Goal: Task Accomplishment & Management: Complete application form

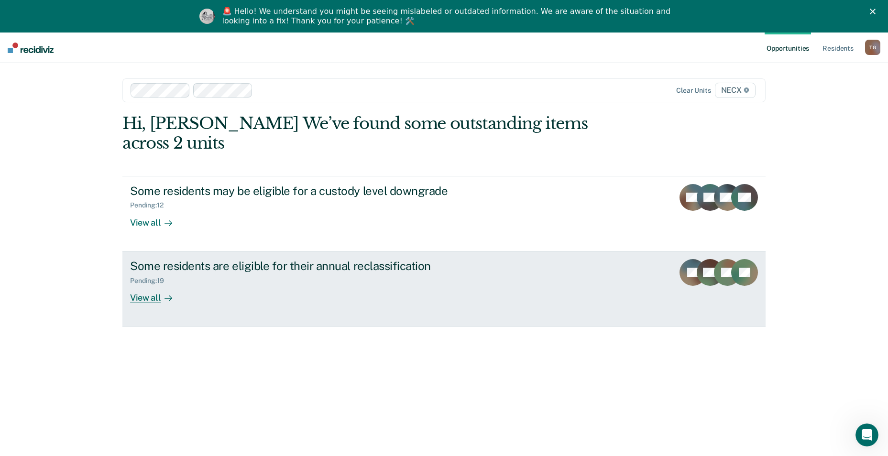
click at [261, 273] on div "Pending : 19" at bounding box center [298, 279] width 336 height 12
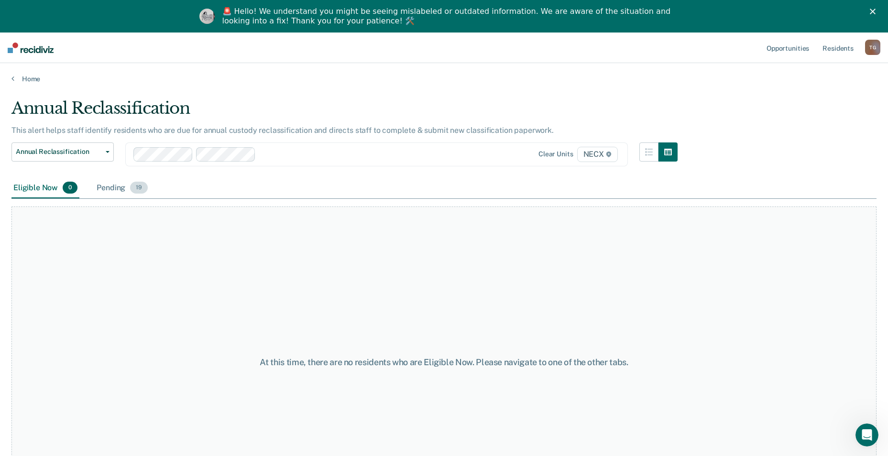
click at [106, 186] on div "Pending 19" at bounding box center [122, 188] width 55 height 21
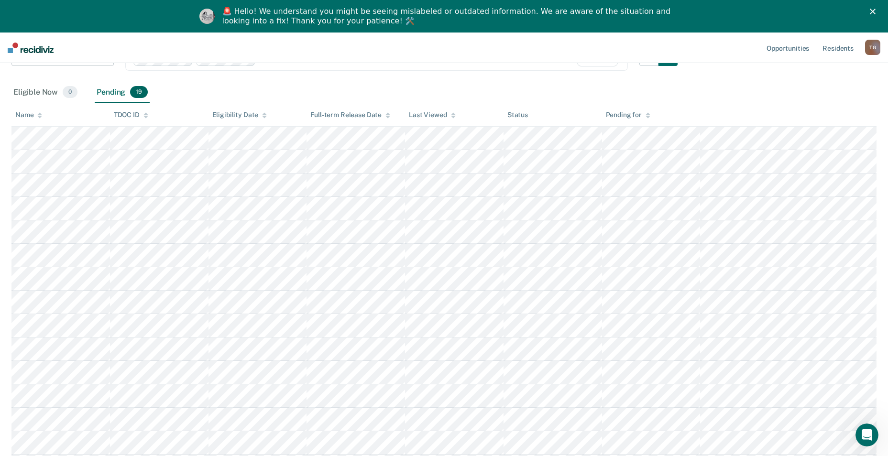
scroll to position [144, 0]
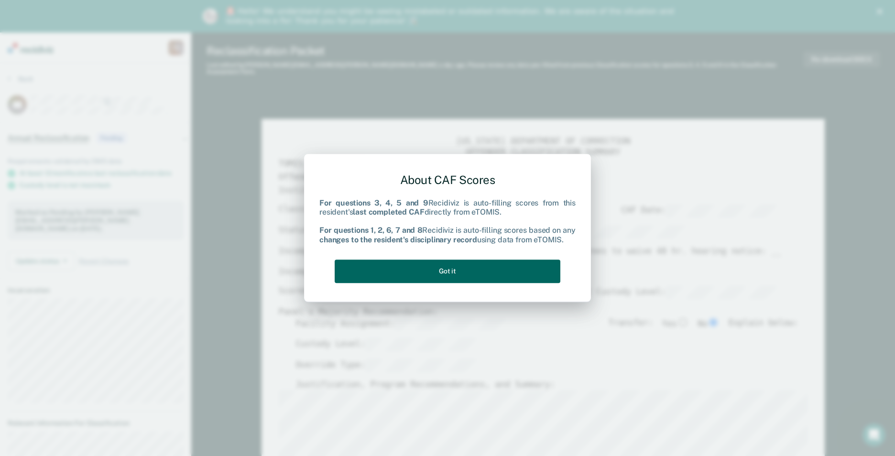
click at [492, 276] on button "Got it" at bounding box center [448, 271] width 226 height 23
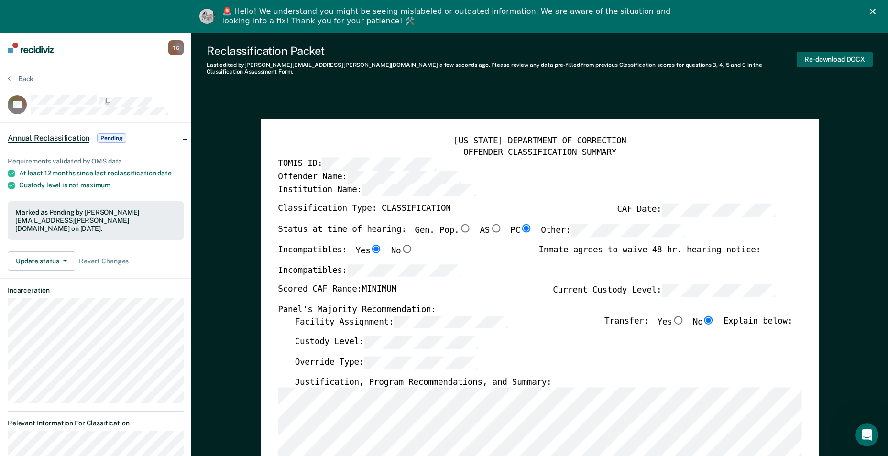
click at [844, 55] on button "Re-download DOCX" at bounding box center [835, 60] width 76 height 16
type textarea "x"
